Goal: Contribute content: Add original content to the website for others to see

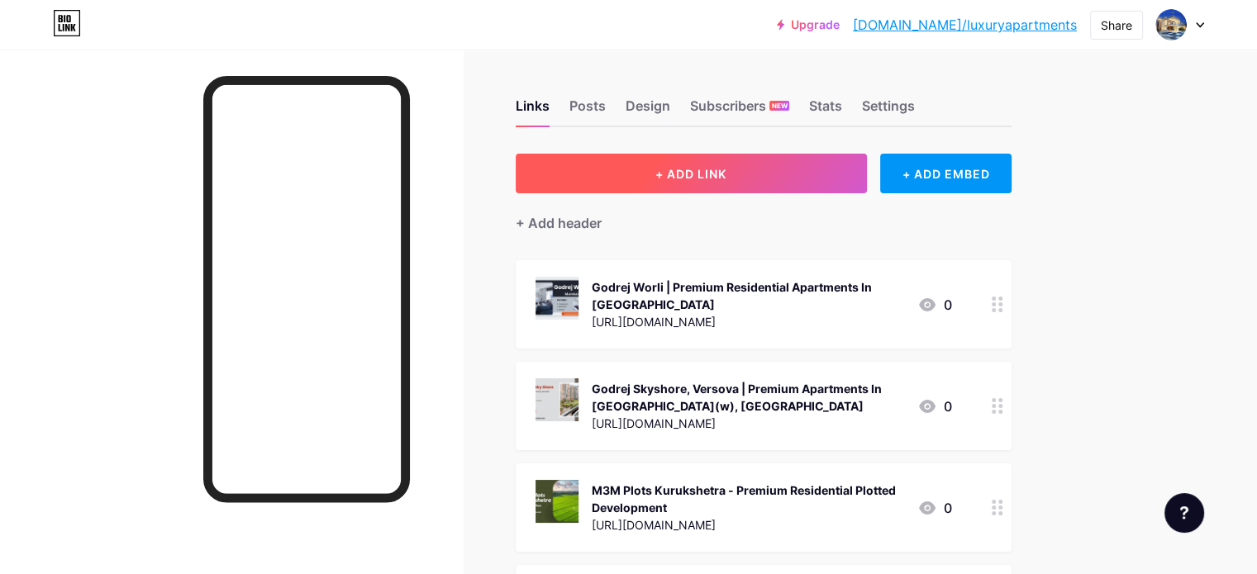
click at [799, 174] on button "+ ADD LINK" at bounding box center [691, 174] width 351 height 40
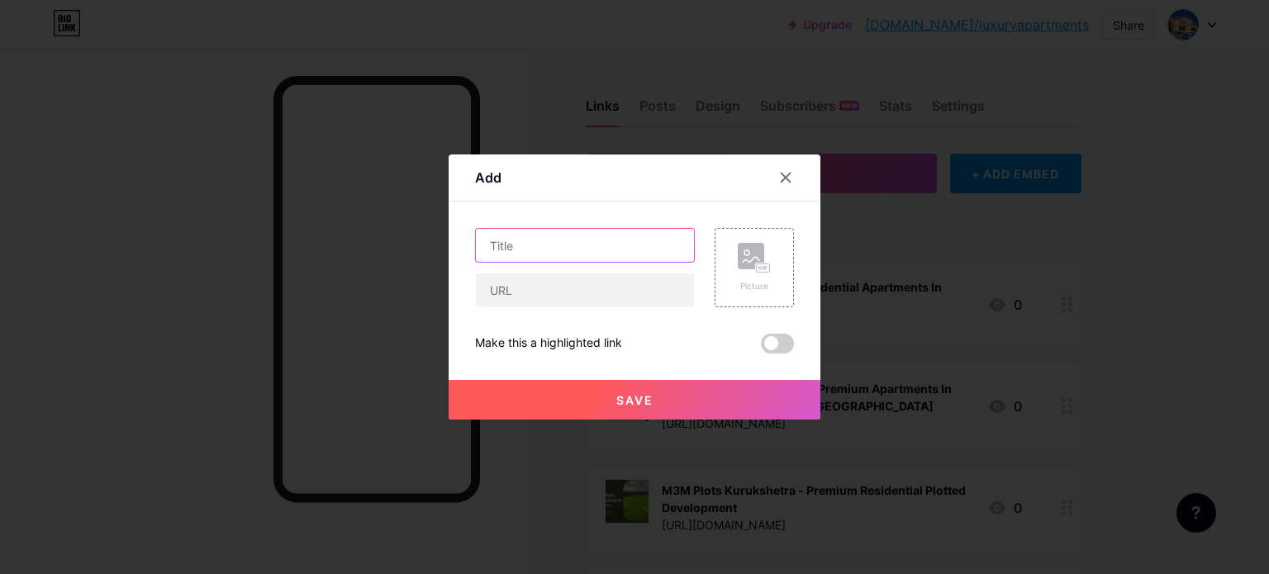
click at [565, 255] on input "text" at bounding box center [585, 245] width 218 height 33
click at [515, 238] on input "text" at bounding box center [585, 245] width 218 height 33
paste input "[PERSON_NAME] New Launch Premium Apartments In [GEOGRAPHIC_DATA]"
type input "[PERSON_NAME] New Launch Premium Apartments In [GEOGRAPHIC_DATA]"
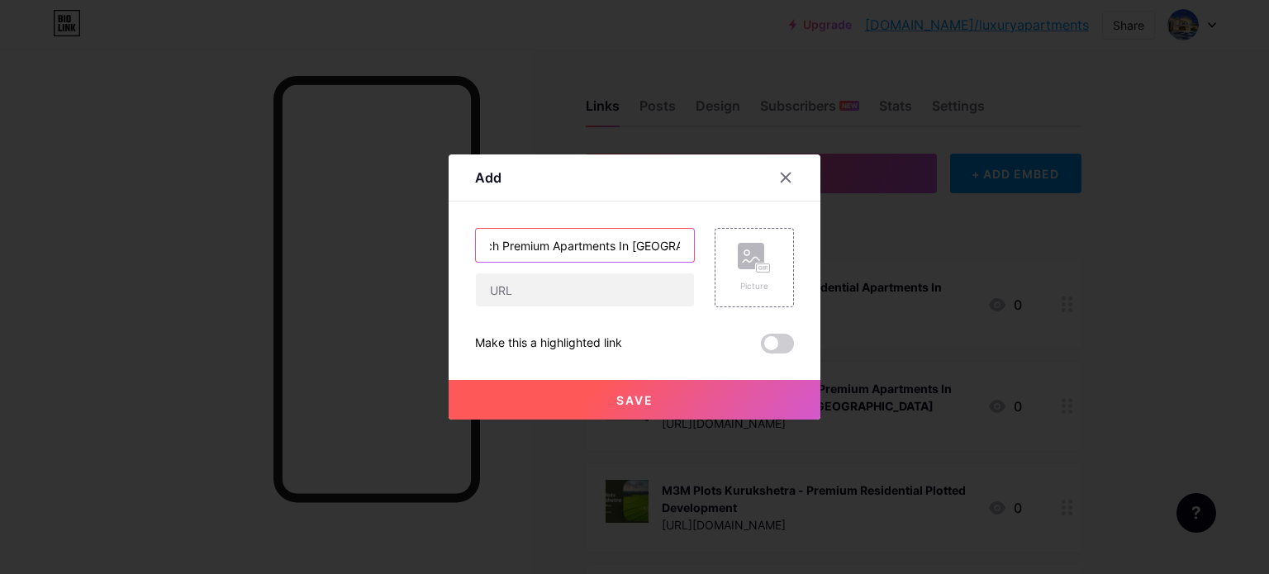
scroll to position [0, 0]
click at [575, 303] on input "text" at bounding box center [585, 290] width 218 height 33
paste input "[URL][DOMAIN_NAME]"
type input "[URL][DOMAIN_NAME]"
click at [627, 251] on input "[PERSON_NAME] New Launch Premium Apartments In [GEOGRAPHIC_DATA]" at bounding box center [585, 245] width 218 height 33
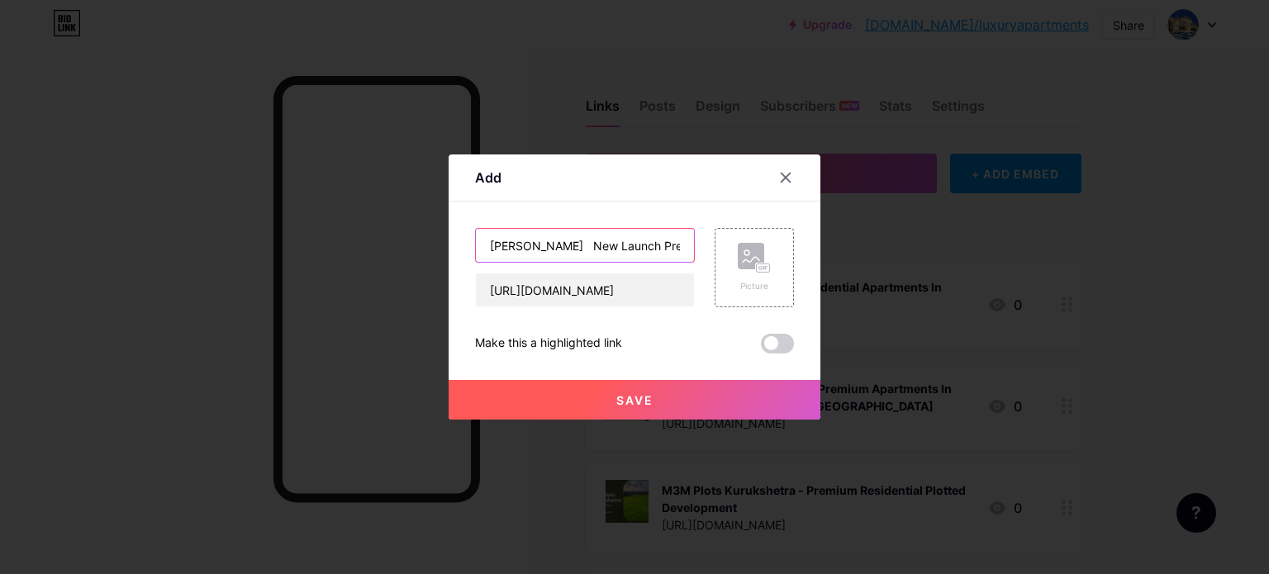
click at [627, 251] on input "[PERSON_NAME] New Launch Premium Apartments In [GEOGRAPHIC_DATA]" at bounding box center [585, 245] width 218 height 33
paste input "[GEOGRAPHIC_DATA] - Love where you live"
type input "[PERSON_NAME] [GEOGRAPHIC_DATA] - Love where you live"
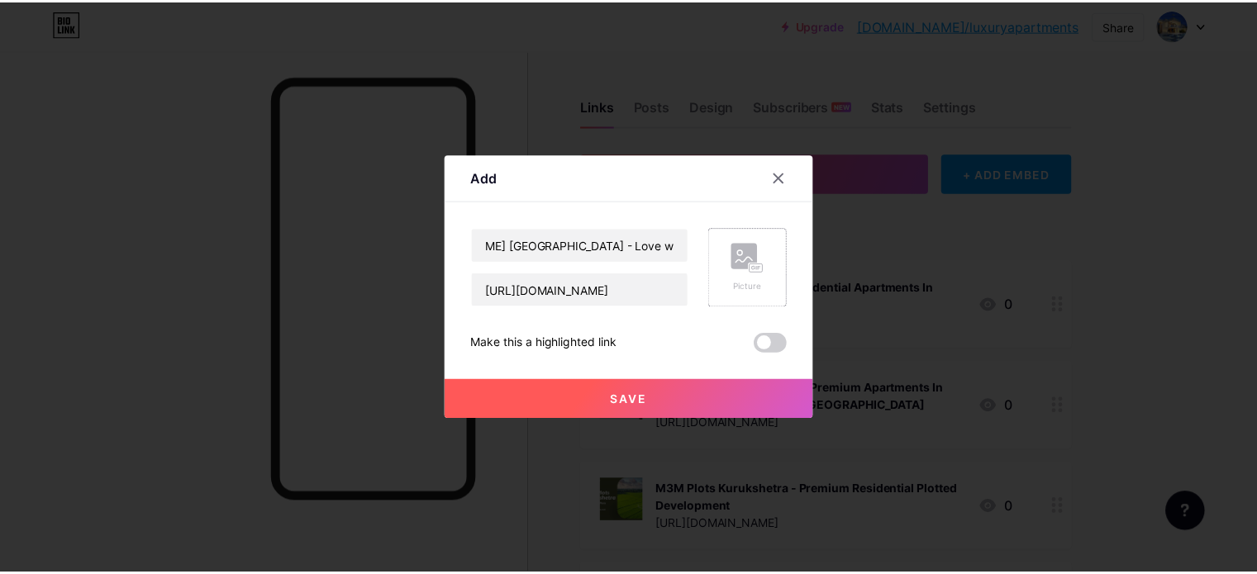
scroll to position [0, 0]
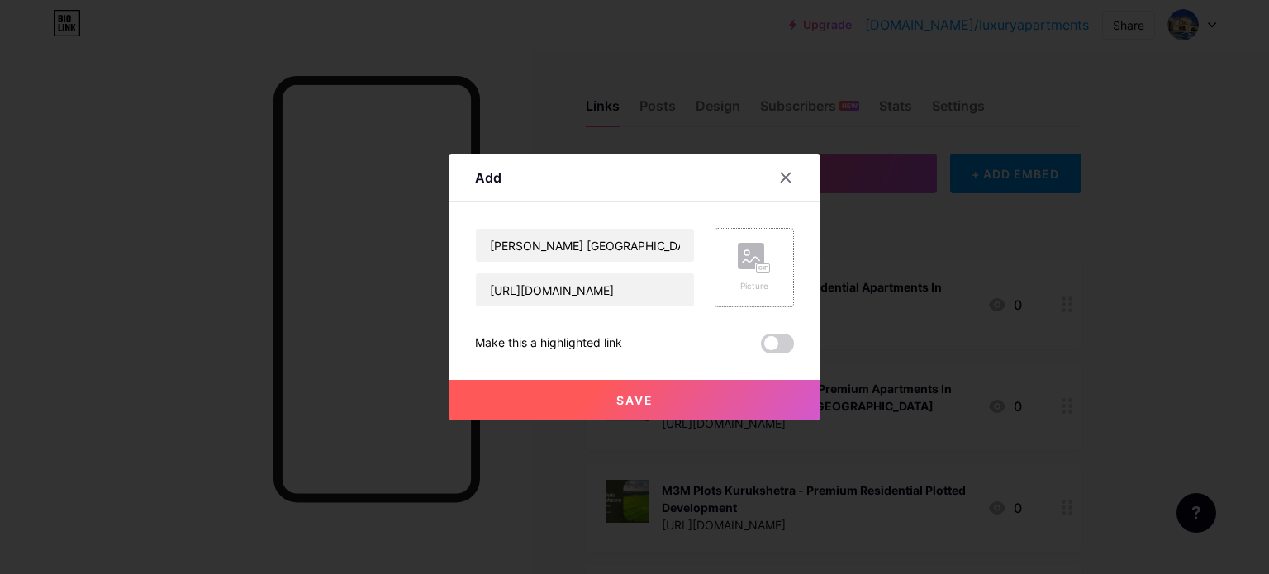
click at [730, 250] on div "Picture" at bounding box center [754, 267] width 79 height 79
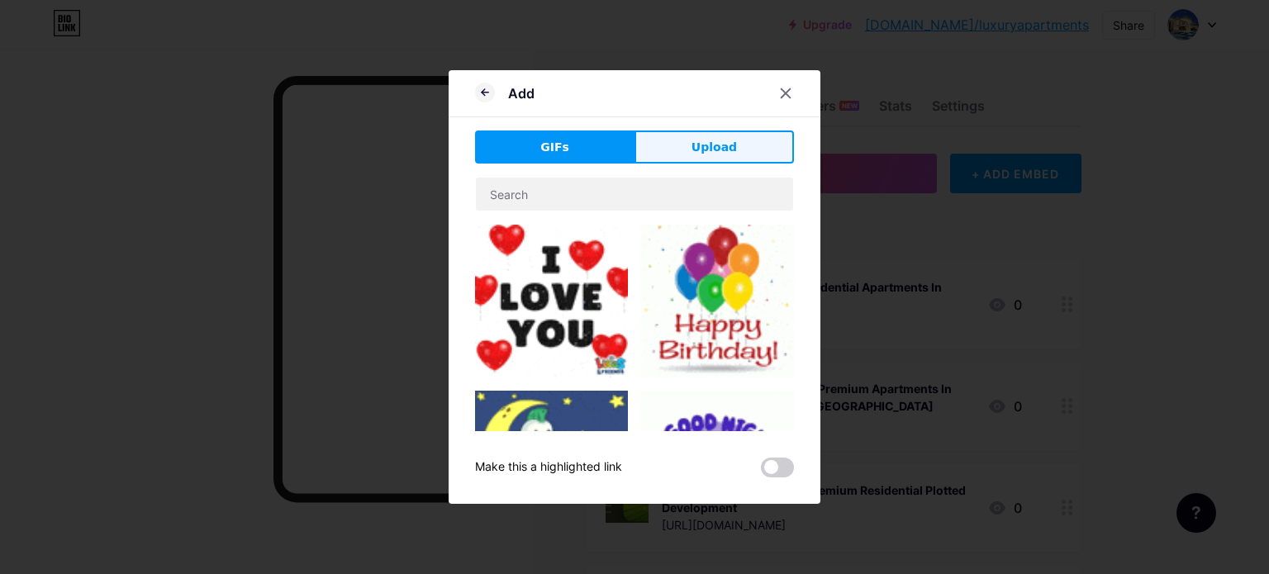
click at [723, 155] on span "Upload" at bounding box center [714, 147] width 45 height 17
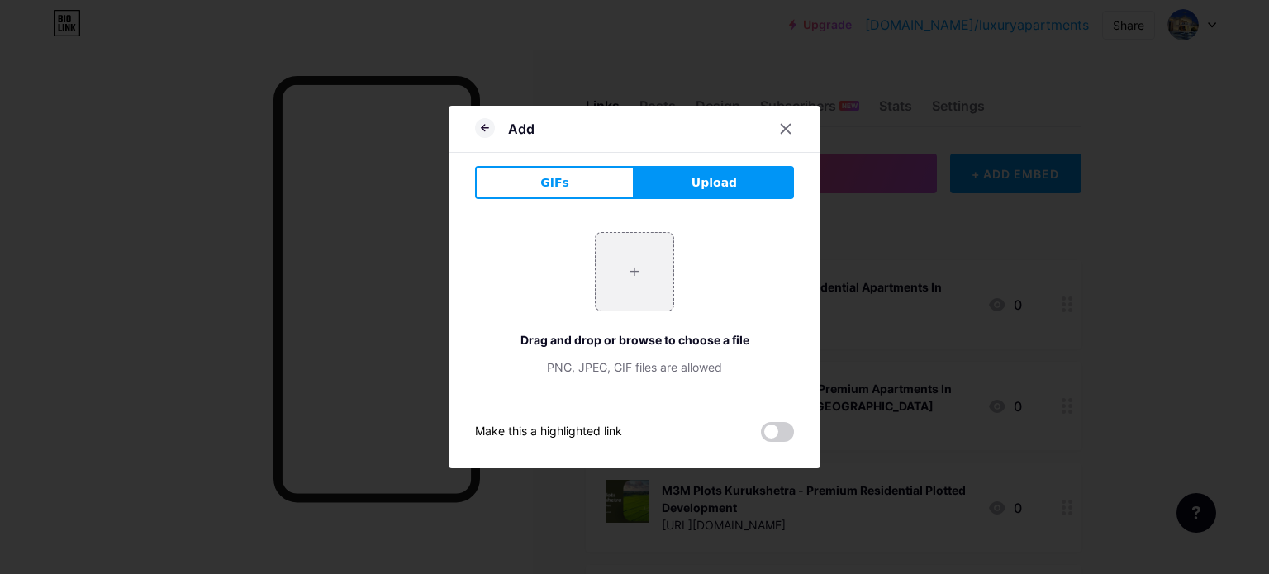
click at [697, 174] on span "Upload" at bounding box center [714, 182] width 45 height 17
click at [645, 271] on input "file" at bounding box center [635, 272] width 78 height 78
type input "C:\fakepath\3.jpg"
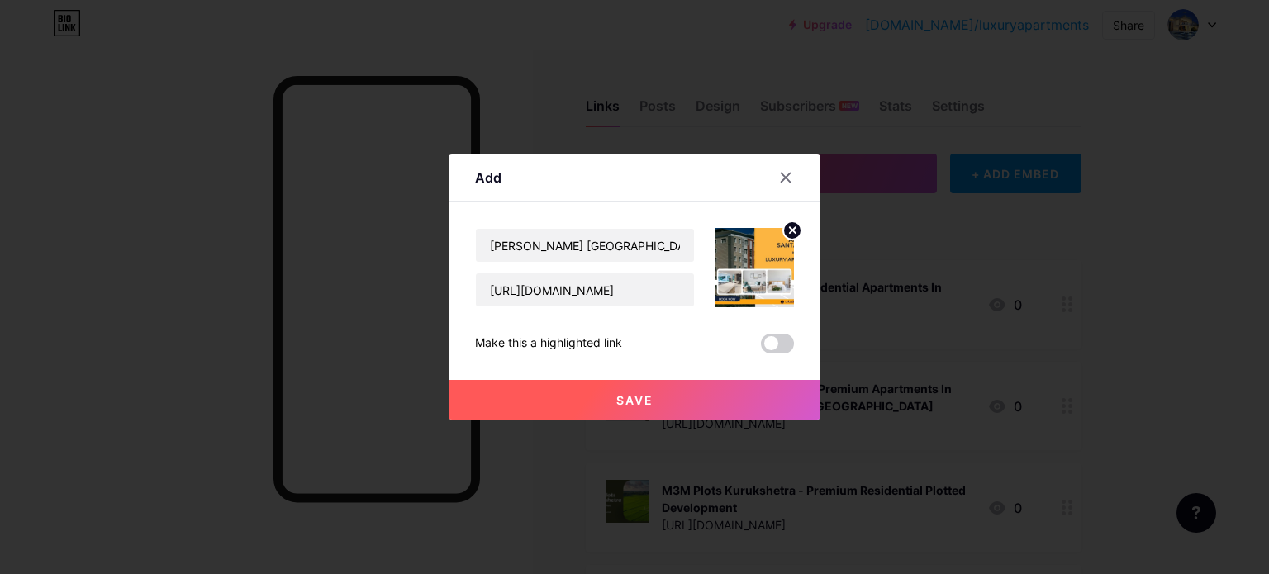
click at [639, 410] on button "Save" at bounding box center [635, 400] width 372 height 40
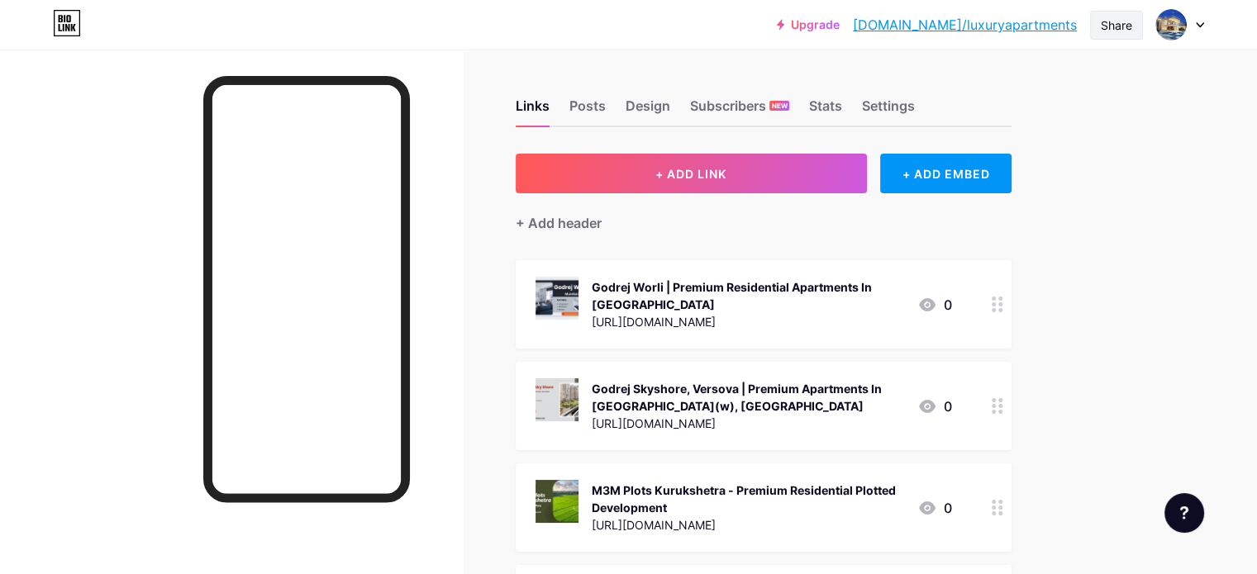
click at [1111, 26] on div "Share" at bounding box center [1116, 25] width 31 height 17
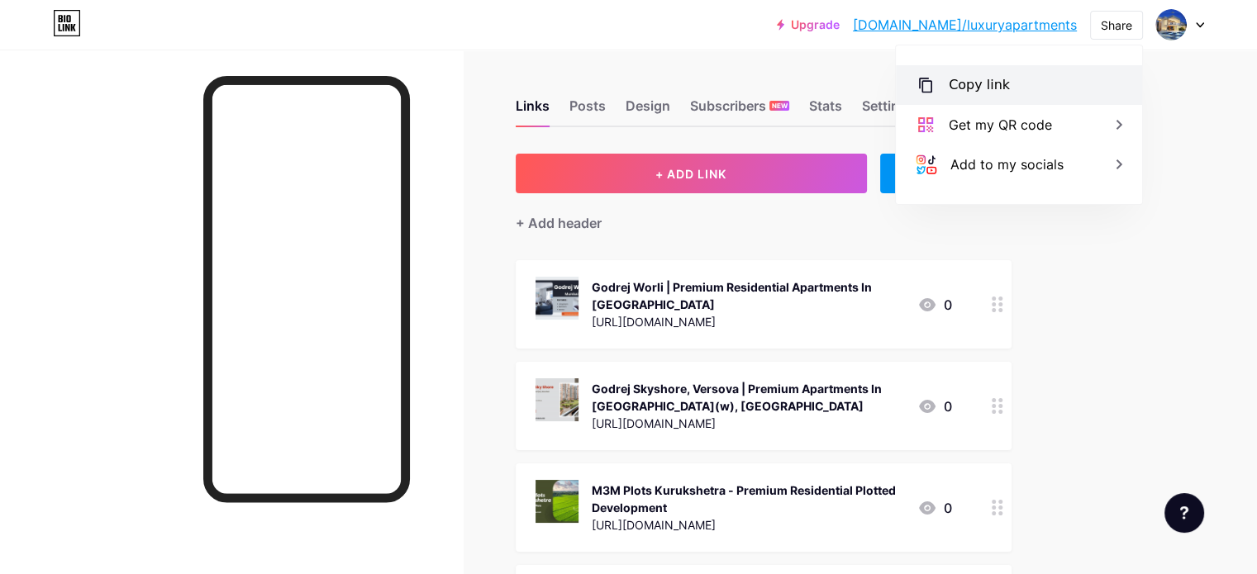
click at [985, 85] on div "Copy link" at bounding box center [979, 85] width 61 height 20
